Goal: Information Seeking & Learning: Find specific fact

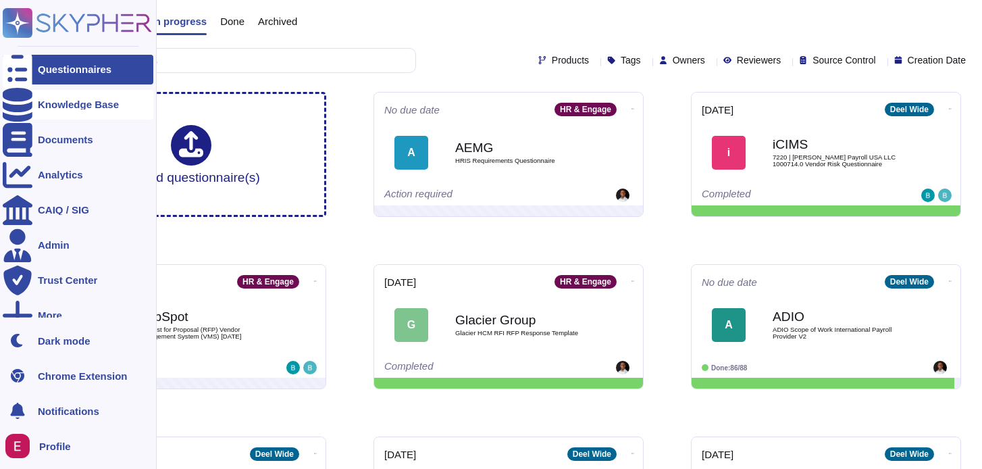
click at [73, 107] on div "Knowledge Base" at bounding box center [78, 104] width 81 height 10
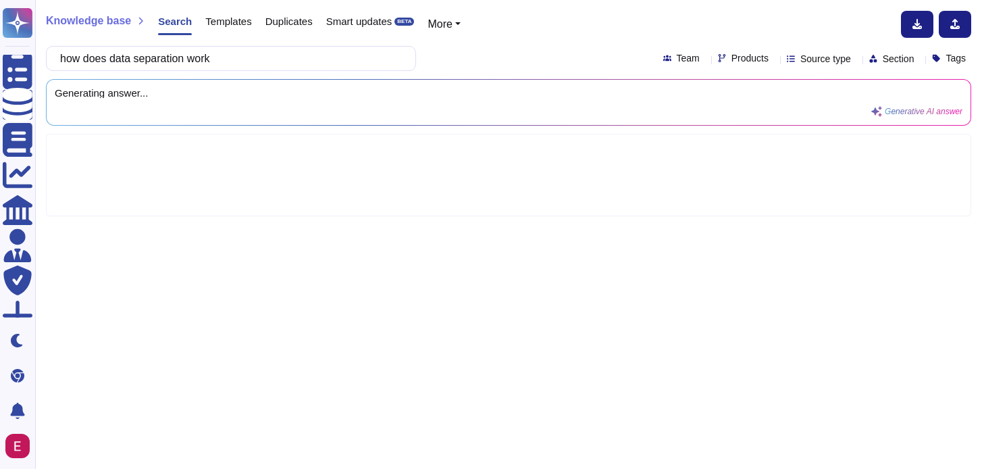
type input "how does data separation work"
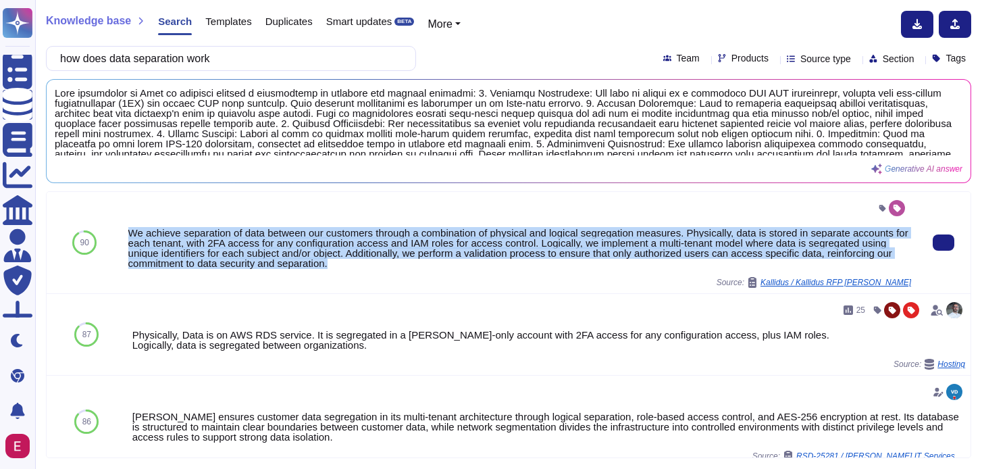
drag, startPoint x: 413, startPoint y: 263, endPoint x: 132, endPoint y: 231, distance: 283.5
click at [132, 231] on div "We achieve separation of data between our customers through a combination of ph…" at bounding box center [519, 248] width 783 height 41
copy div "We achieve separation of data between our customers through a combination of ph…"
